Goal: Information Seeking & Learning: Learn about a topic

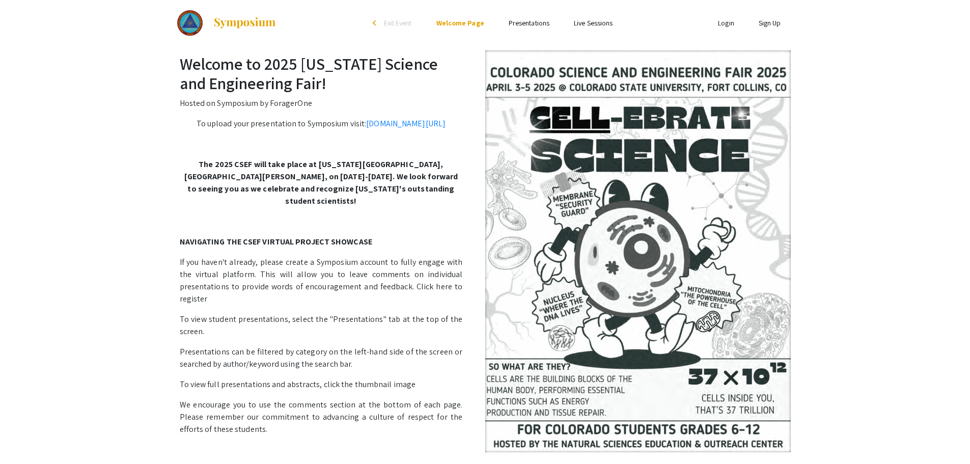
click at [531, 23] on link "Presentations" at bounding box center [529, 22] width 41 height 9
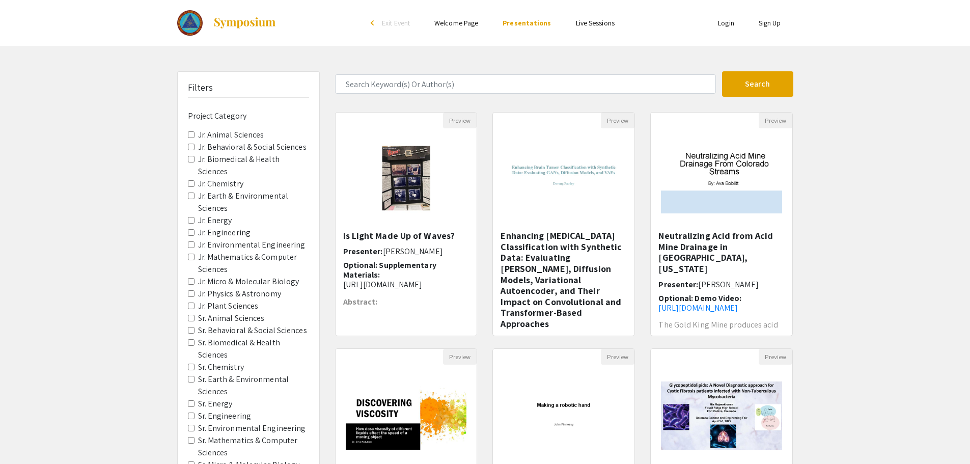
scroll to position [51, 0]
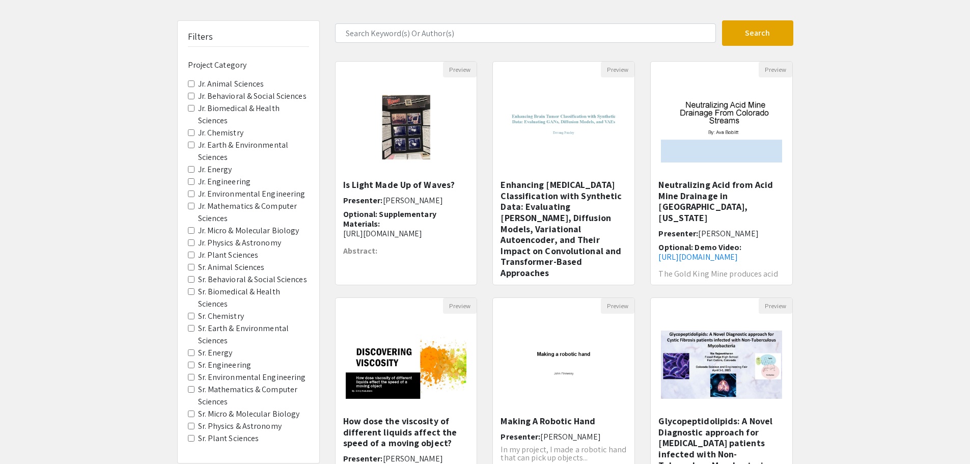
click at [192, 317] on Chemistry "Sr. Chemistry" at bounding box center [191, 316] width 7 height 7
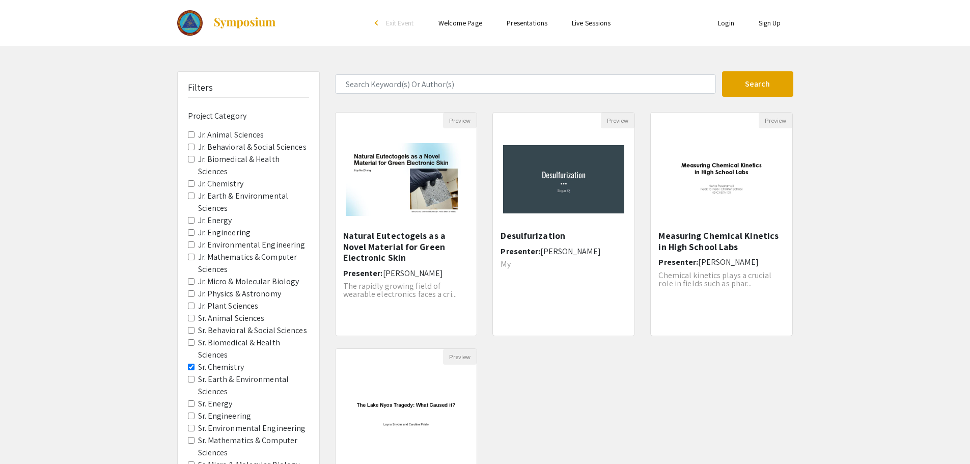
scroll to position [51, 0]
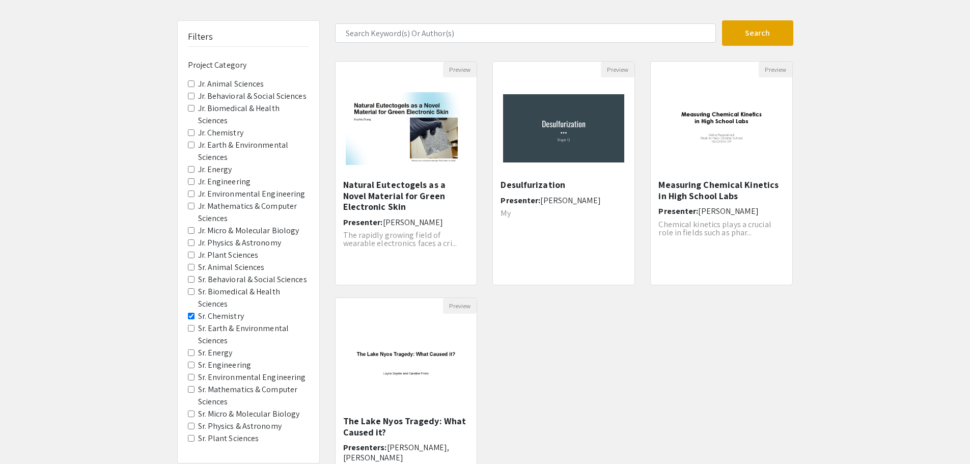
click at [187, 355] on div "Filters Project Category Jr. Animal Sciences Jr. Behavioral & Social Sciences J…" at bounding box center [249, 242] width 142 height 442
click at [190, 353] on Energy "Sr. Energy" at bounding box center [191, 352] width 7 height 7
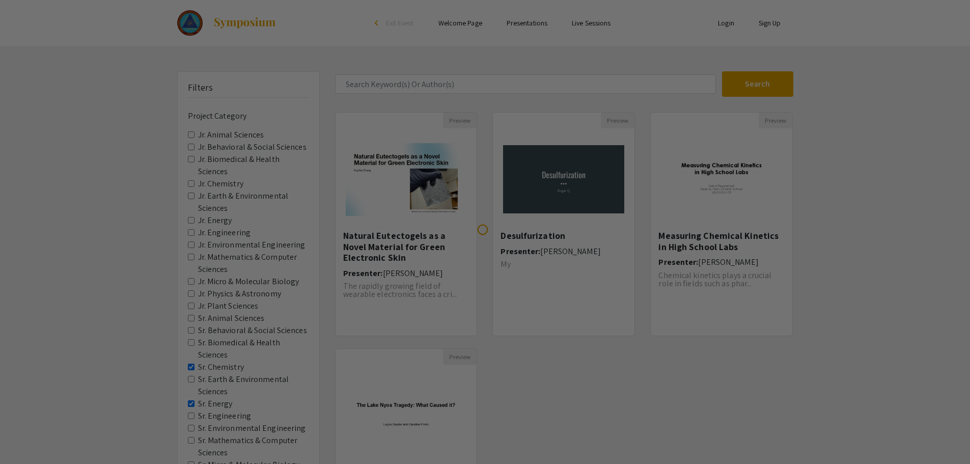
scroll to position [51, 0]
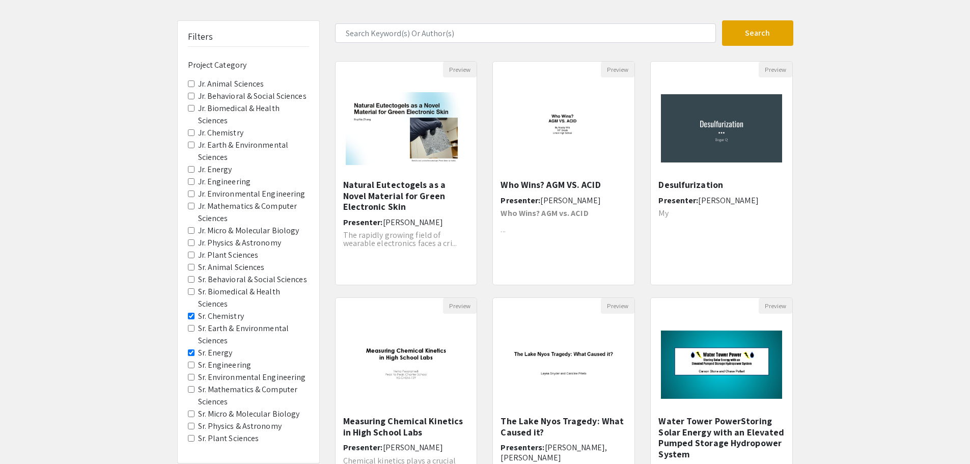
click at [191, 367] on Engineering "Sr. Engineering" at bounding box center [191, 364] width 7 height 7
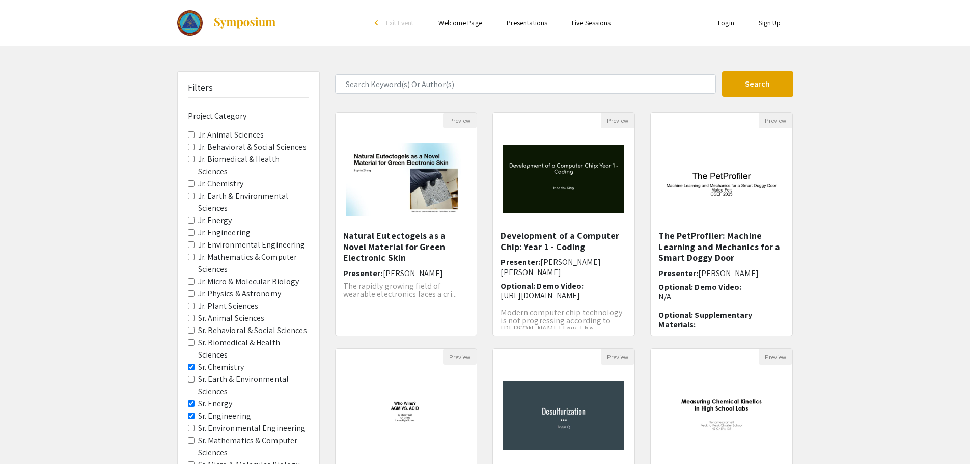
scroll to position [51, 0]
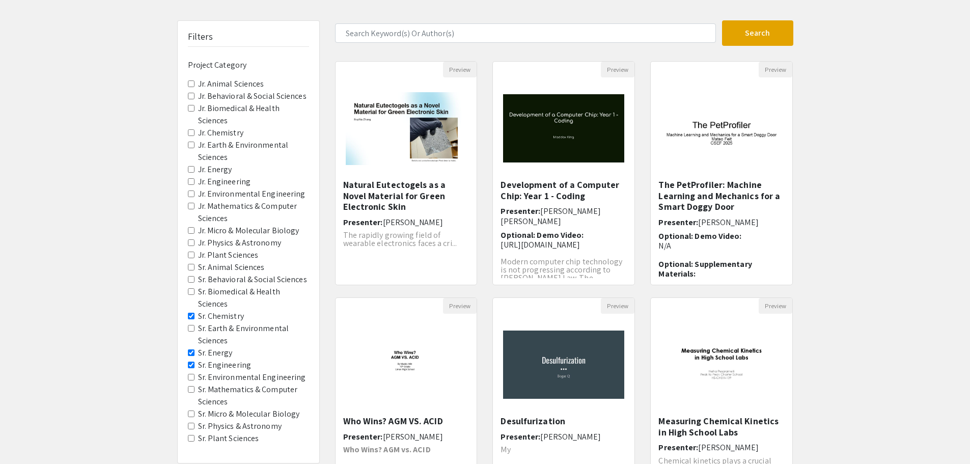
click at [192, 388] on Sciences "Sr. Mathematics & Computer Sciences" at bounding box center [191, 389] width 7 height 7
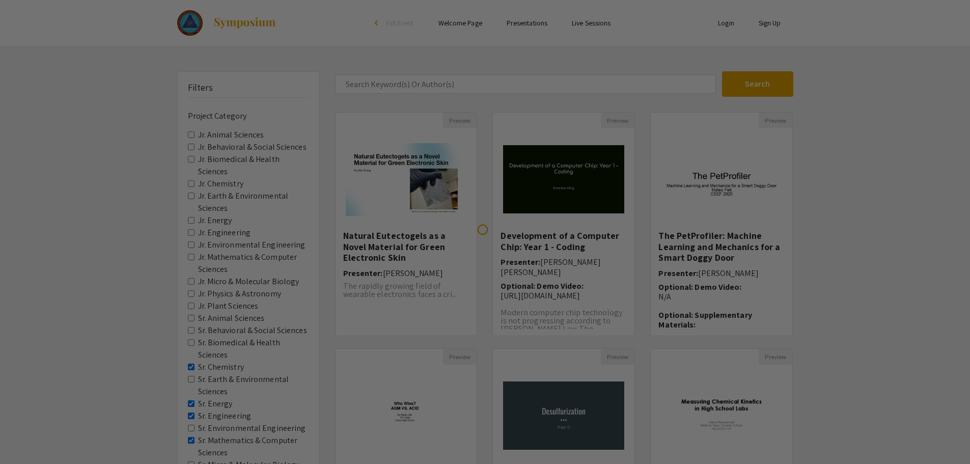
scroll to position [51, 0]
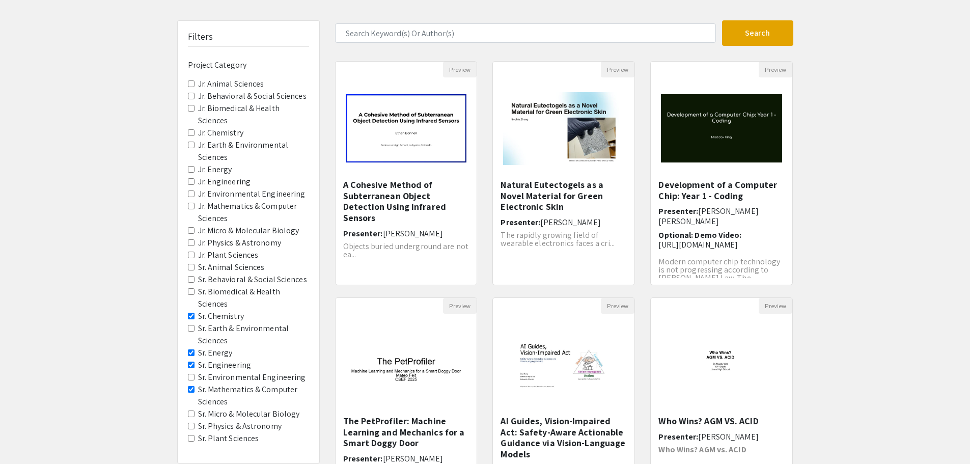
click at [191, 426] on Astronomy "Sr. Physics & Astronomy" at bounding box center [191, 426] width 7 height 7
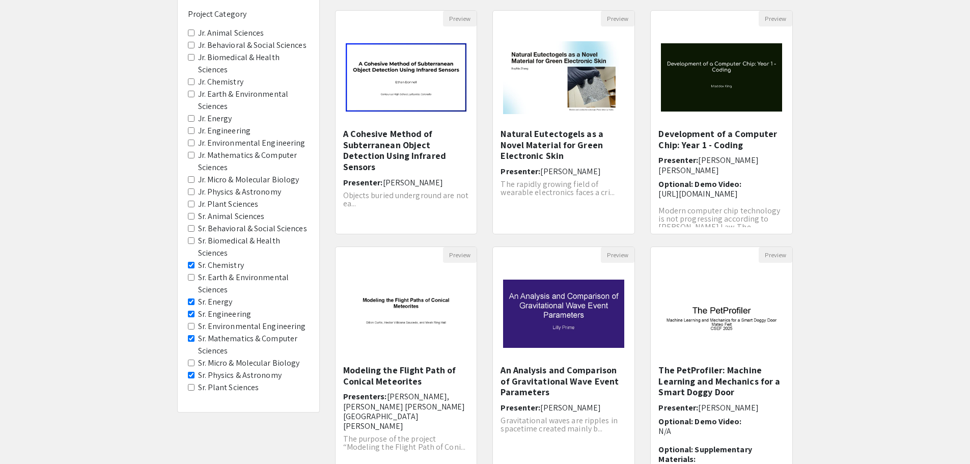
scroll to position [153, 0]
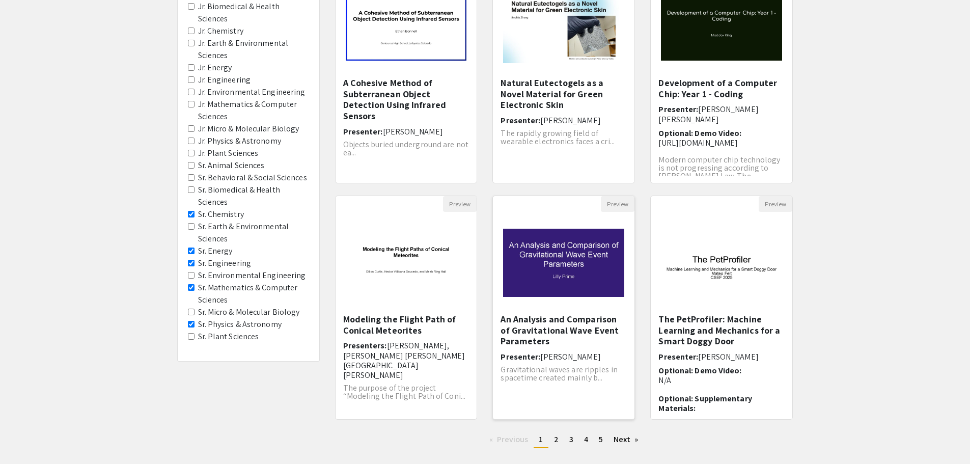
click at [562, 330] on h5 "An Analysis and Comparison of Gravitational Wave Event Parameters" at bounding box center [563, 330] width 126 height 33
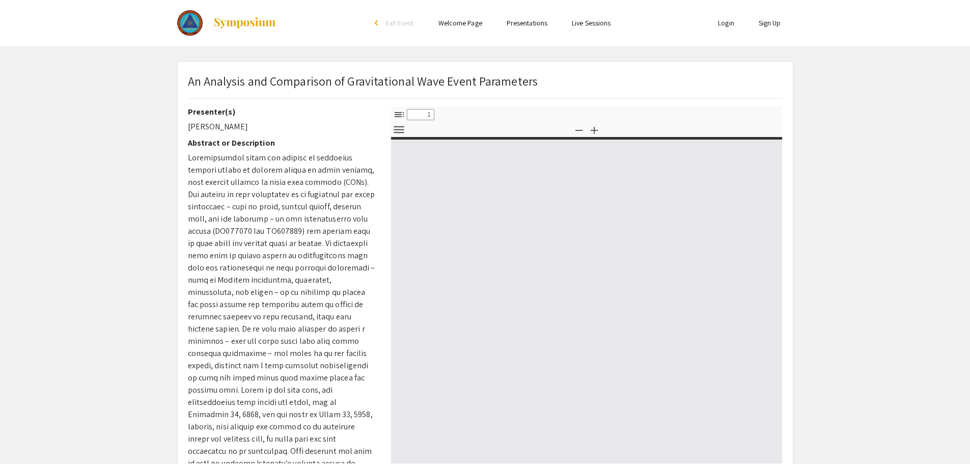
select select "custom"
type input "0"
select select "custom"
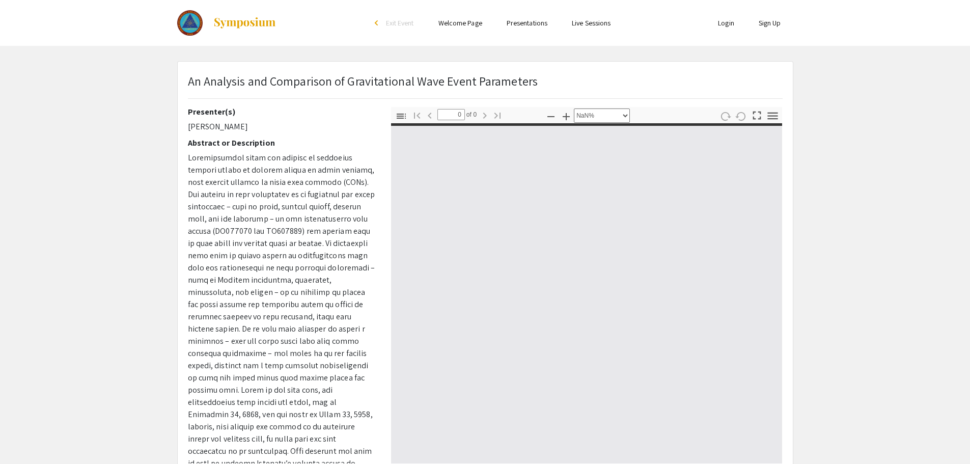
type input "1"
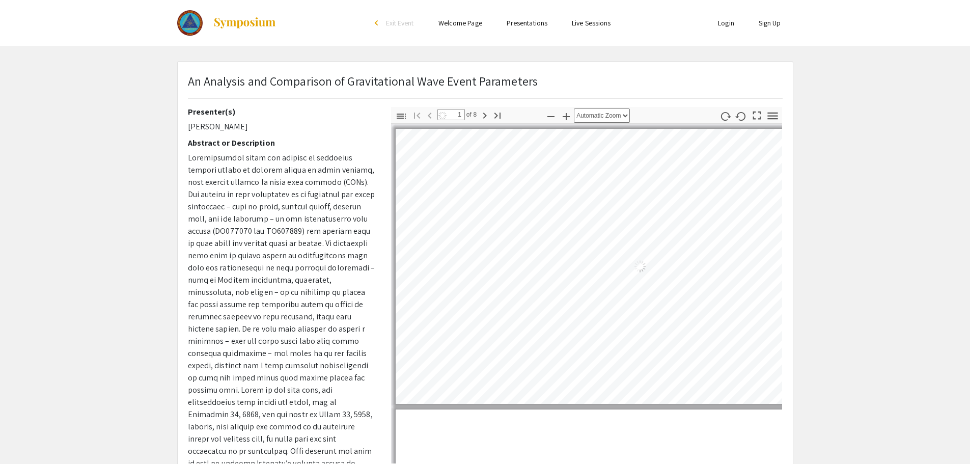
select select "auto"
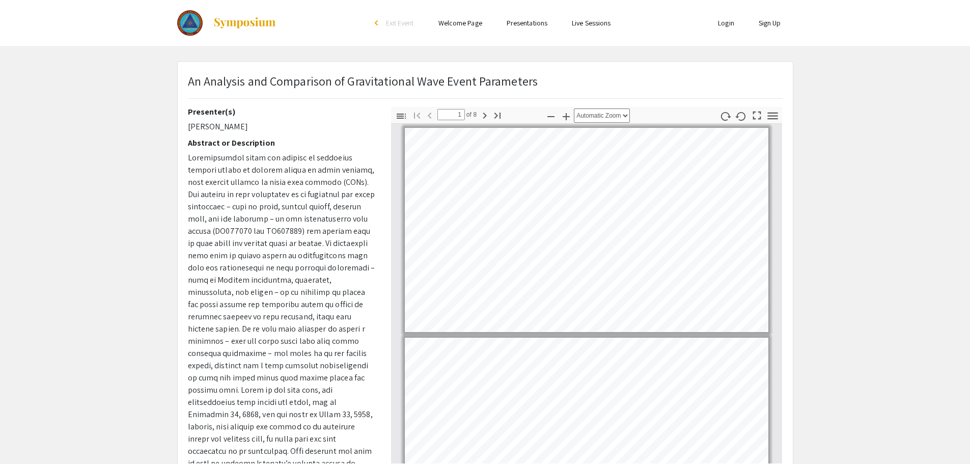
drag, startPoint x: 540, startPoint y: 305, endPoint x: 851, endPoint y: 176, distance: 336.7
click at [851, 176] on app-presentation "An Analysis and Comparison of Gravitational Wave Event Parameters Presenter(s) …" at bounding box center [485, 318] width 970 height 515
type input "2"
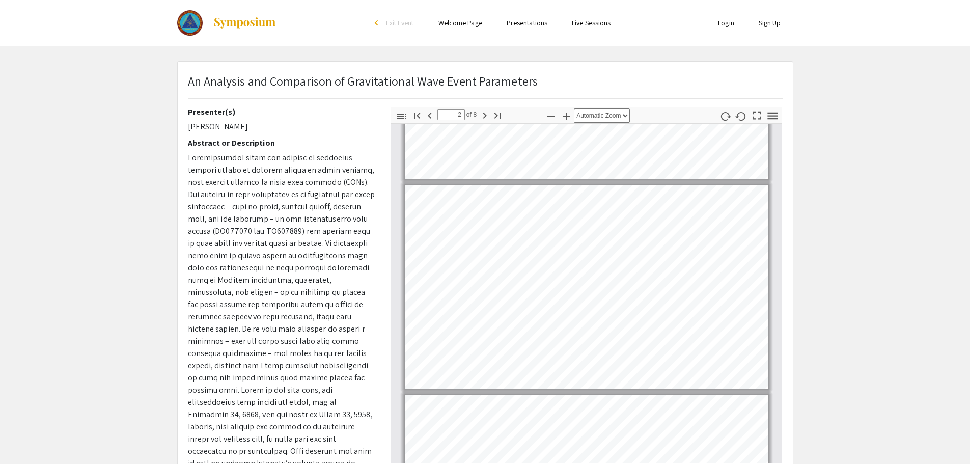
scroll to position [205, 0]
